Goal: Transaction & Acquisition: Subscribe to service/newsletter

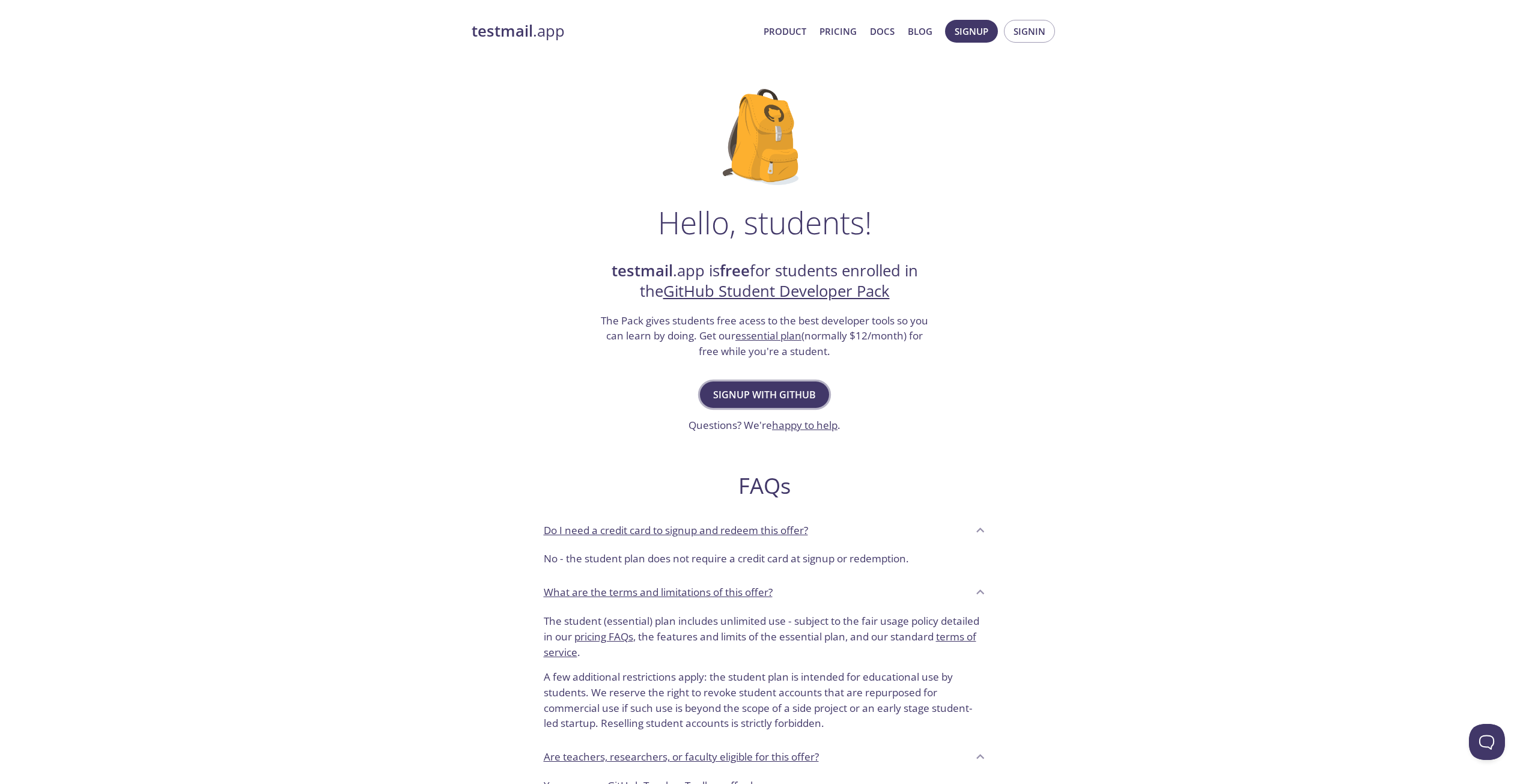
click at [805, 399] on span "Signup with GitHub" at bounding box center [764, 395] width 103 height 17
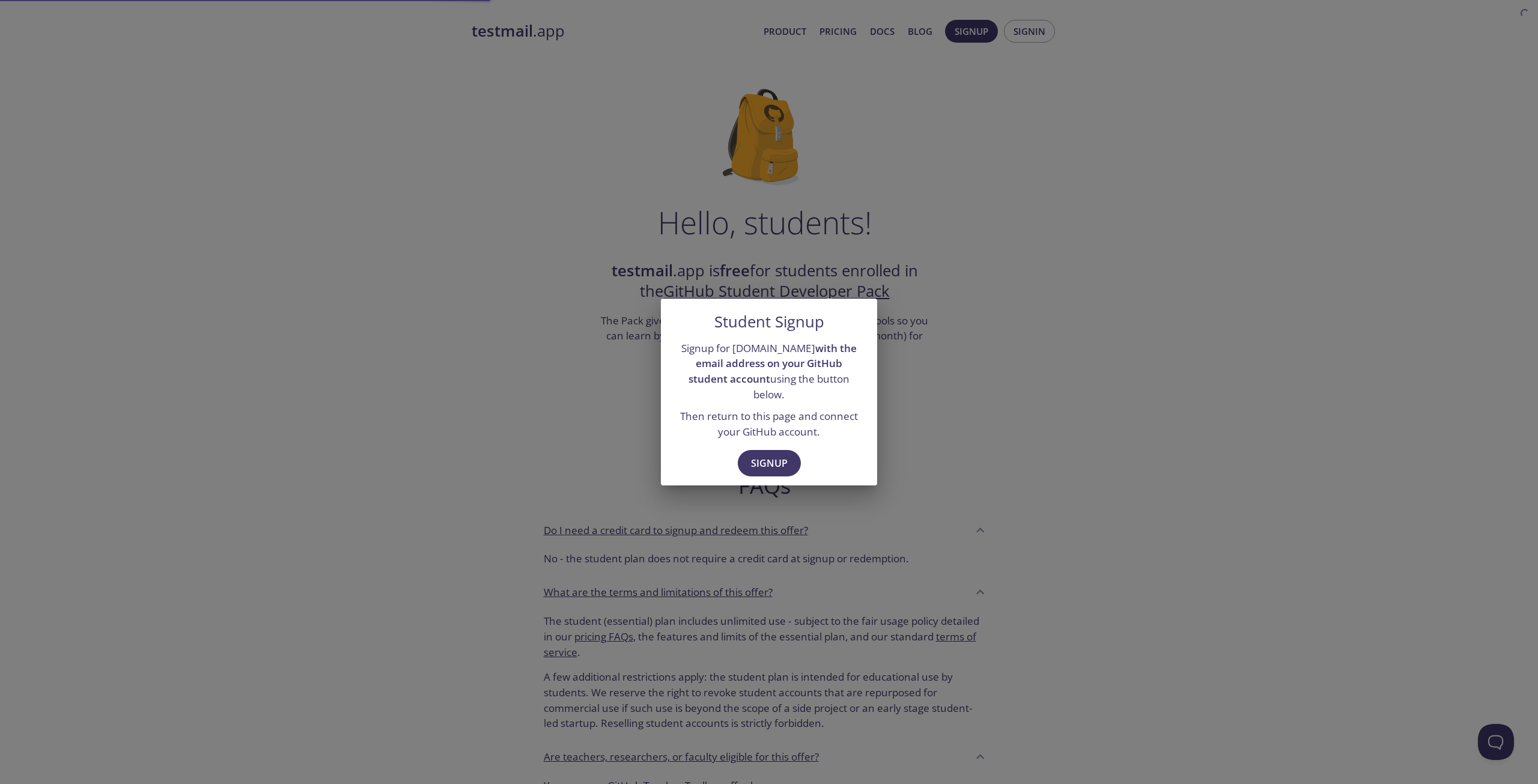
click at [477, 218] on div "Student Signup Signup for [DOMAIN_NAME] with the email address on your GitHub s…" at bounding box center [769, 392] width 1538 height 784
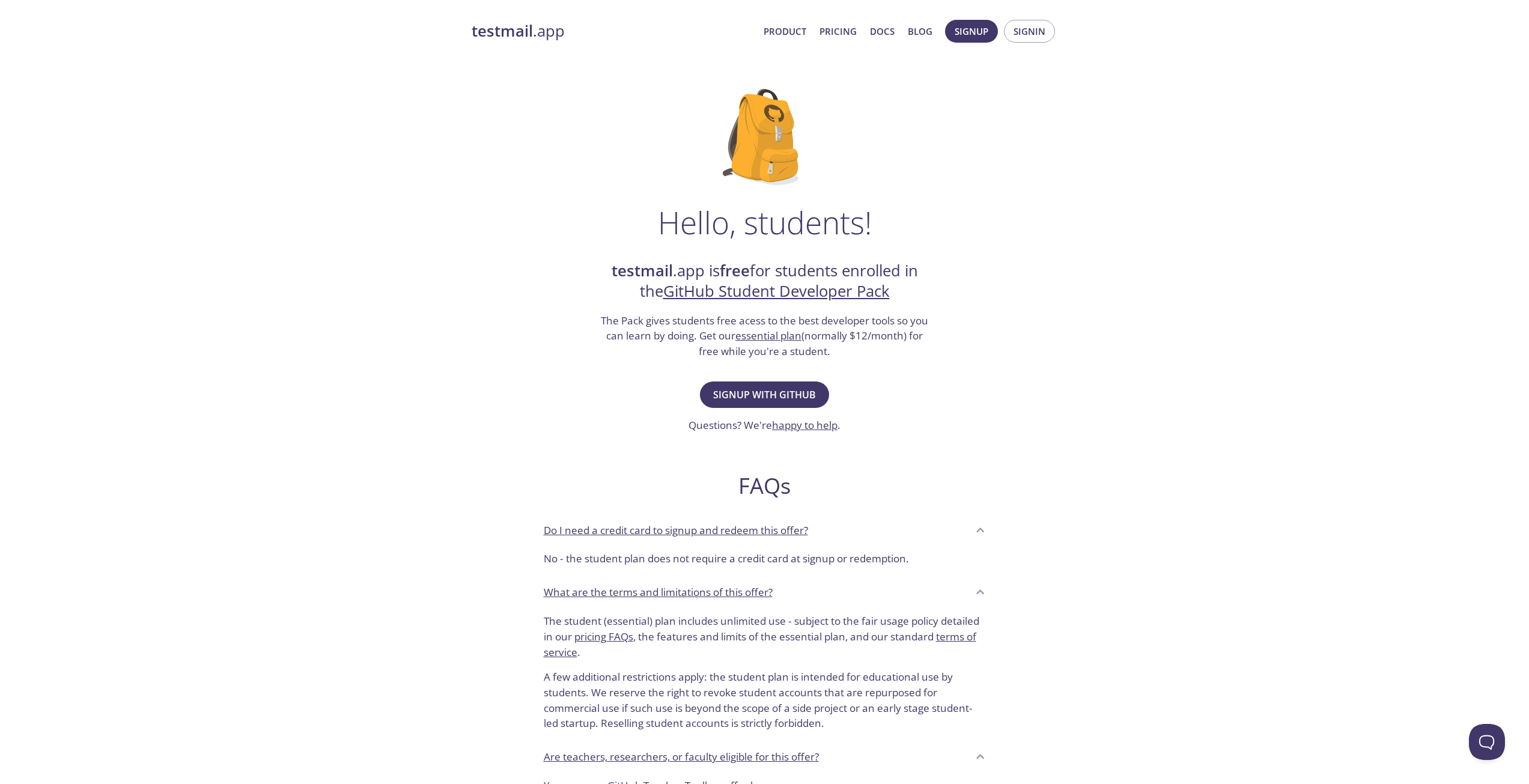
click at [531, 29] on strong "testmail" at bounding box center [502, 31] width 61 height 21
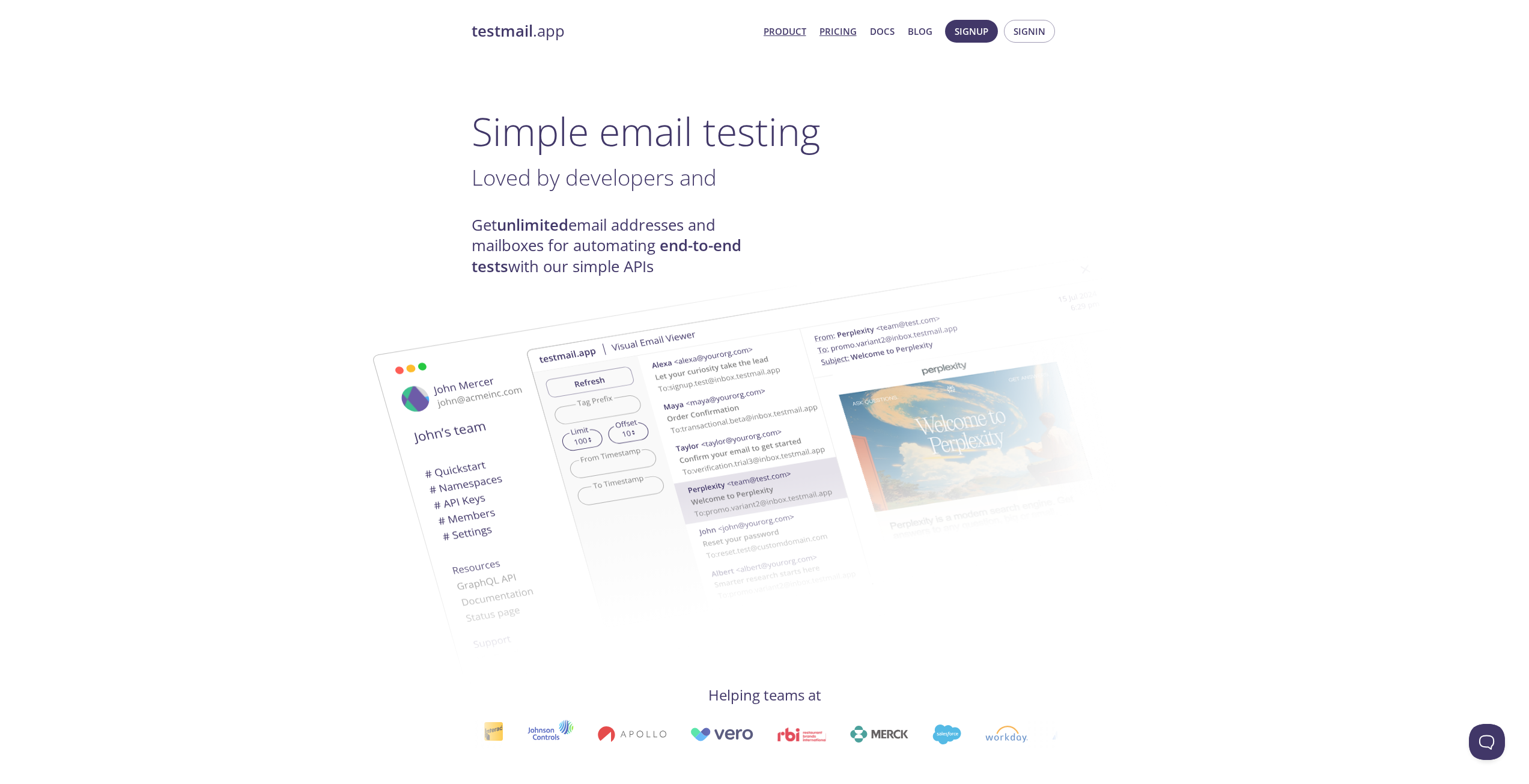
click at [826, 27] on link "Pricing" at bounding box center [838, 31] width 37 height 15
